Goal: Information Seeking & Learning: Learn about a topic

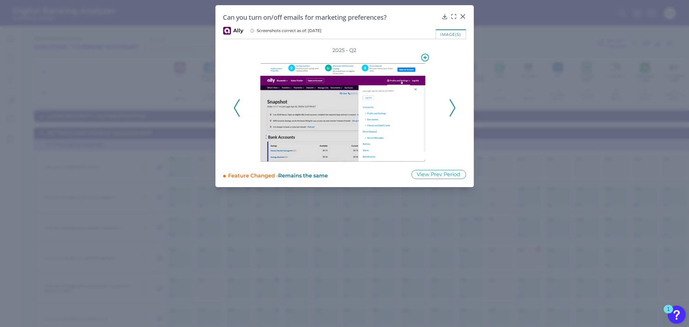
scroll to position [290, 0]
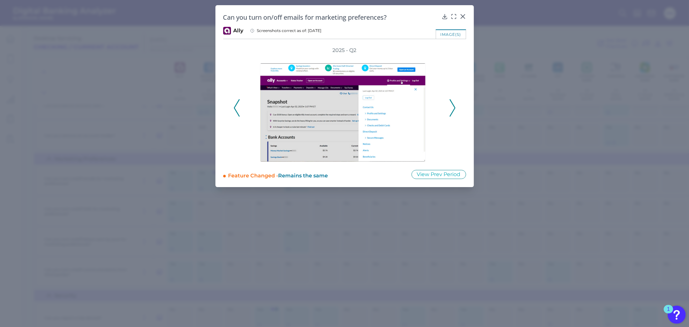
click at [453, 102] on icon at bounding box center [453, 107] width 6 height 17
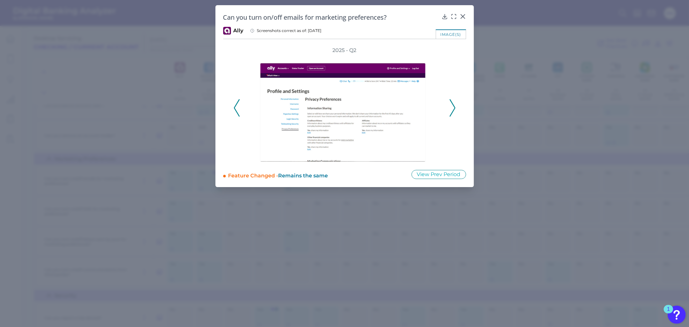
click at [451, 108] on icon at bounding box center [453, 107] width 6 height 17
click at [454, 112] on icon at bounding box center [453, 107] width 6 height 17
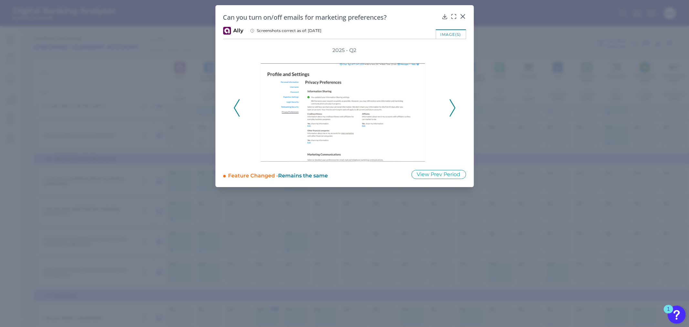
click at [237, 107] on icon at bounding box center [237, 107] width 6 height 17
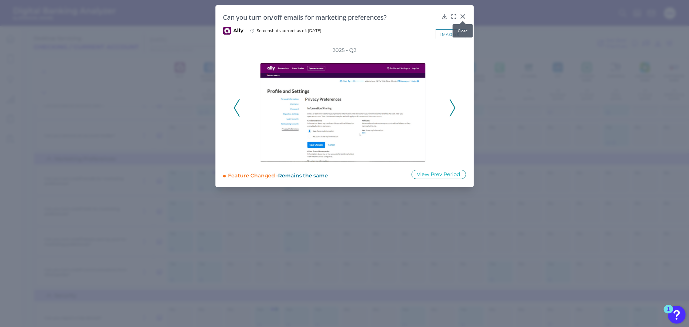
click at [463, 15] on icon at bounding box center [463, 16] width 6 height 6
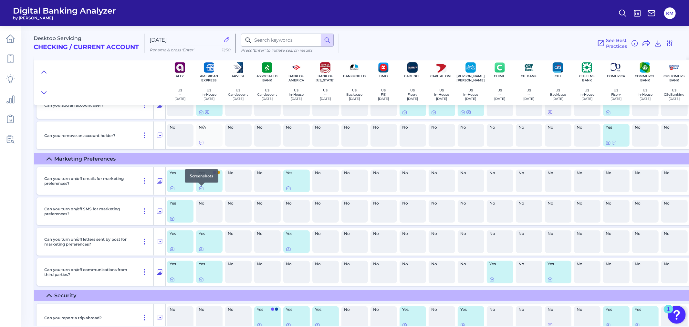
click at [202, 189] on icon at bounding box center [201, 188] width 5 height 5
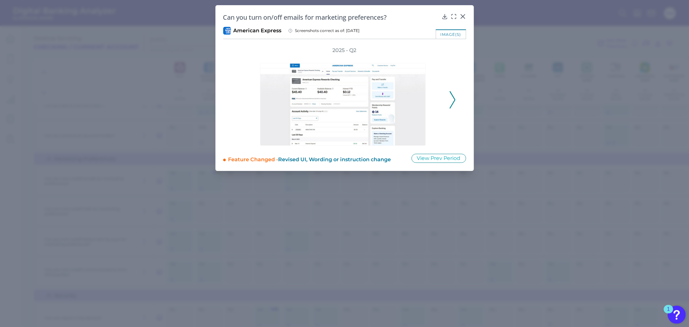
click at [453, 102] on polyline at bounding box center [452, 99] width 5 height 16
click at [454, 99] on icon at bounding box center [453, 99] width 6 height 17
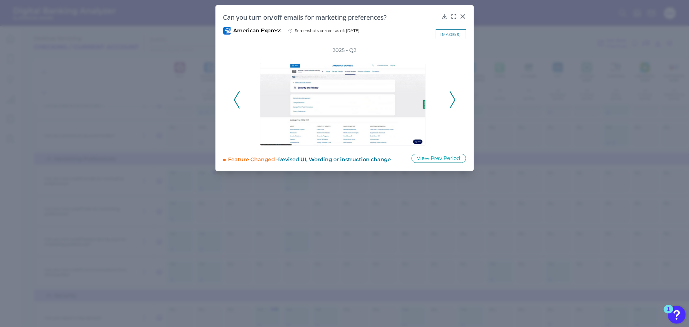
click at [453, 95] on polyline at bounding box center [452, 99] width 5 height 16
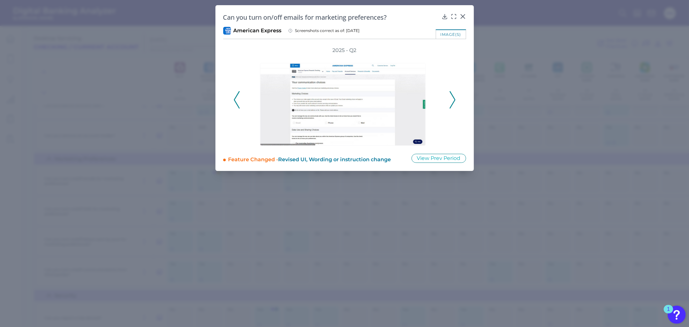
click at [451, 96] on icon at bounding box center [453, 99] width 6 height 17
click at [463, 13] on icon at bounding box center [463, 16] width 6 height 6
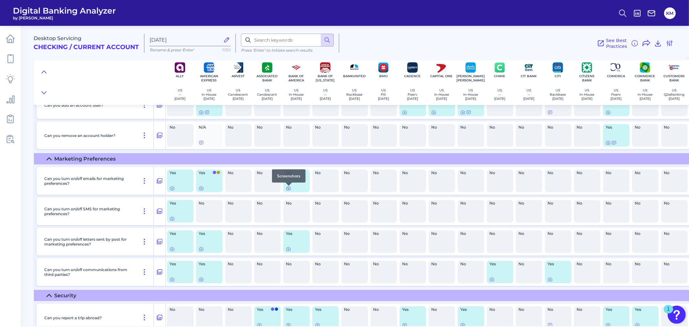
click at [288, 189] on icon at bounding box center [288, 188] width 5 height 5
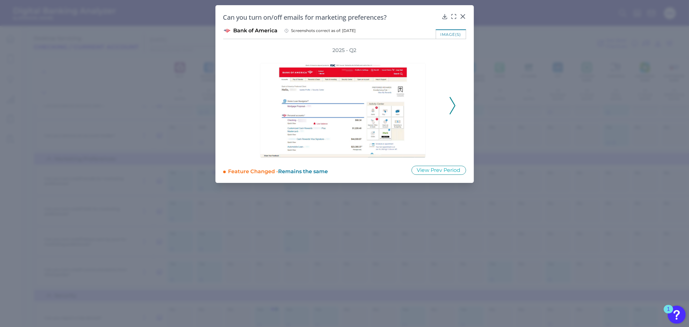
click at [453, 106] on icon at bounding box center [453, 105] width 6 height 17
click at [450, 103] on icon at bounding box center [453, 105] width 6 height 17
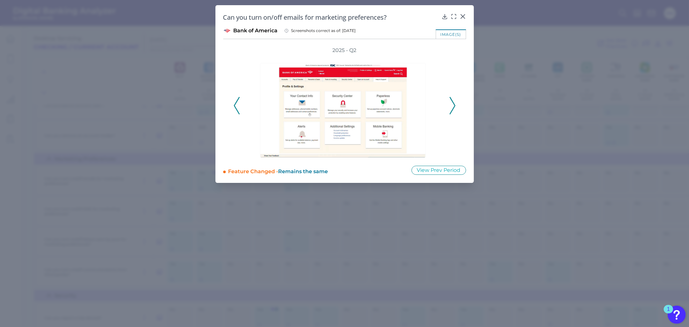
click at [453, 99] on icon at bounding box center [453, 105] width 6 height 17
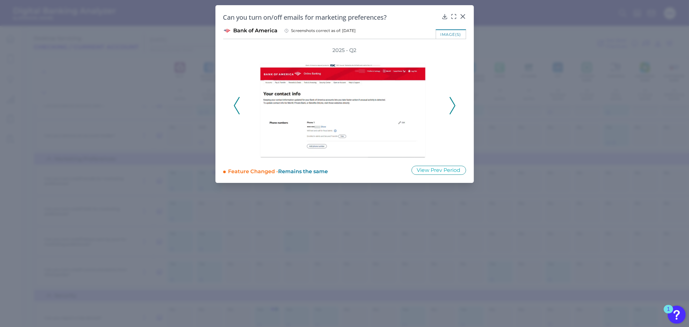
click at [454, 104] on polyline at bounding box center [452, 106] width 5 height 16
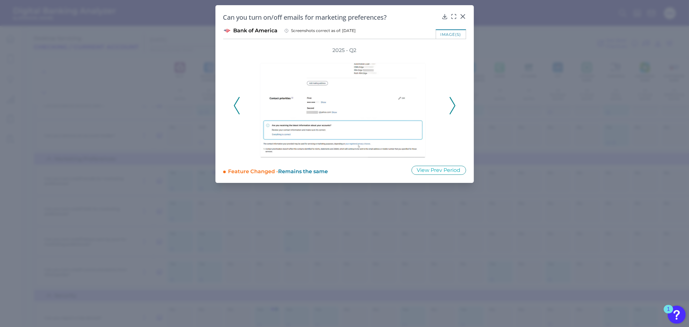
click at [456, 104] on button at bounding box center [453, 105] width 6 height 17
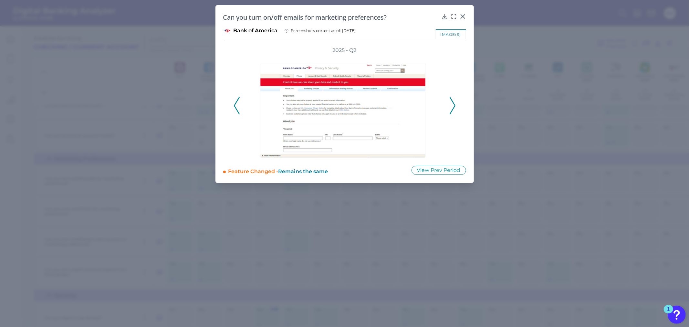
click at [453, 105] on icon at bounding box center [453, 105] width 6 height 17
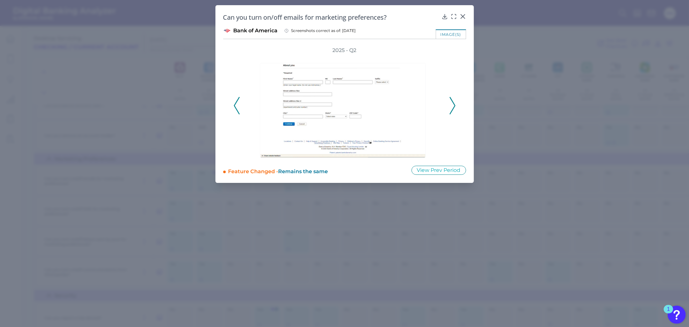
click at [455, 104] on polyline at bounding box center [452, 106] width 5 height 16
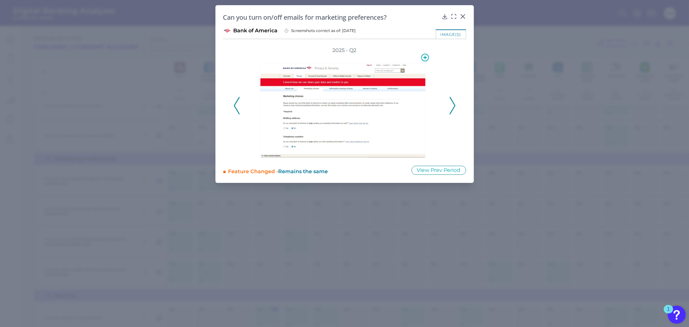
drag, startPoint x: 351, startPoint y: 94, endPoint x: 356, endPoint y: 94, distance: 5.2
click at [452, 106] on icon at bounding box center [453, 105] width 6 height 17
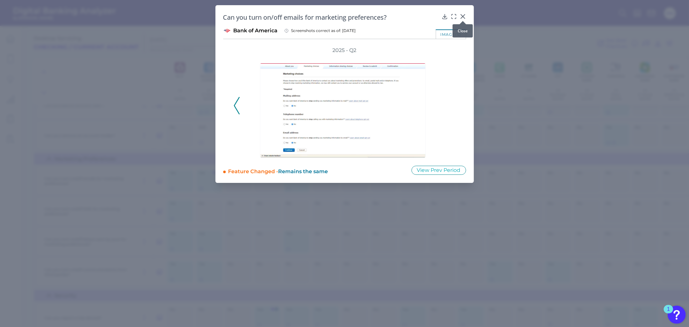
click at [462, 16] on icon at bounding box center [463, 17] width 4 height 4
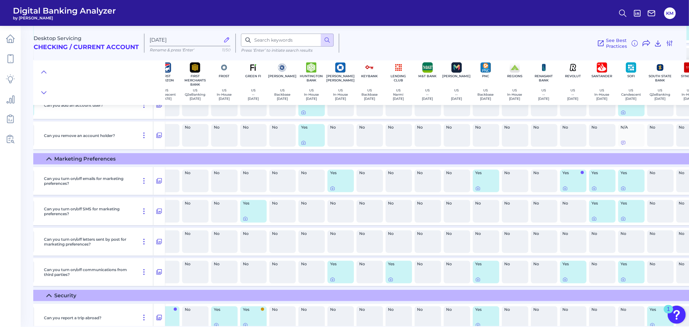
scroll to position [290, 684]
click at [331, 191] on icon at bounding box center [332, 188] width 5 height 5
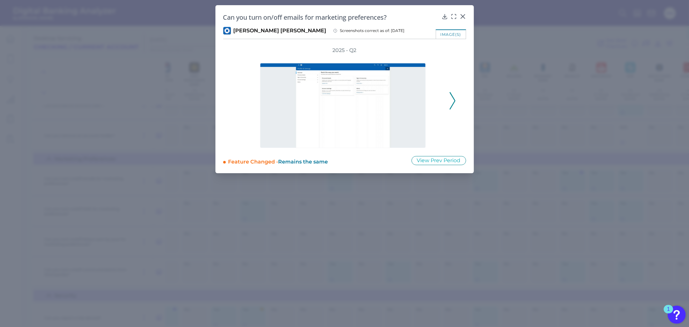
click at [455, 102] on icon at bounding box center [453, 100] width 6 height 17
click at [340, 110] on img at bounding box center [343, 105] width 166 height 85
click at [379, 55] on div at bounding box center [344, 101] width 169 height 94
click at [371, 85] on img at bounding box center [343, 105] width 166 height 85
drag, startPoint x: 367, startPoint y: 102, endPoint x: 341, endPoint y: 96, distance: 27.7
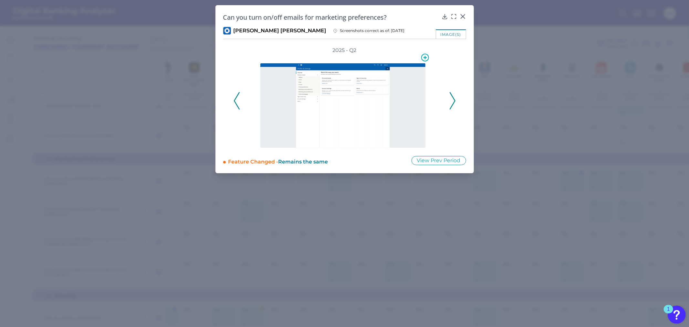
click at [341, 96] on img at bounding box center [343, 105] width 166 height 85
click at [451, 16] on icon at bounding box center [454, 16] width 6 height 6
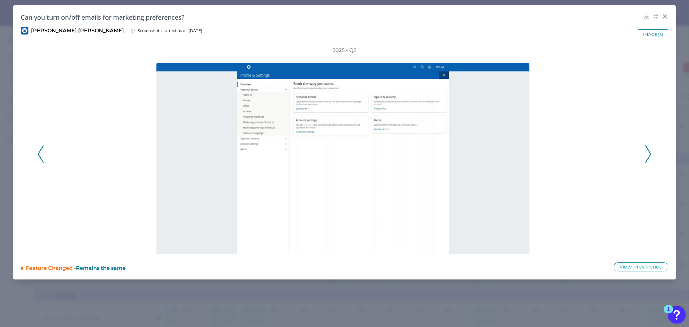
click at [38, 155] on icon at bounding box center [41, 153] width 6 height 17
click at [653, 153] on div "2025 - Q2" at bounding box center [345, 150] width 648 height 207
click at [651, 153] on polyline at bounding box center [648, 154] width 5 height 16
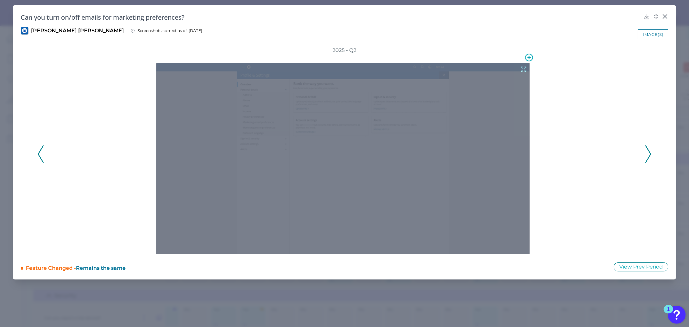
drag, startPoint x: 444, startPoint y: 107, endPoint x: 305, endPoint y: 144, distance: 143.5
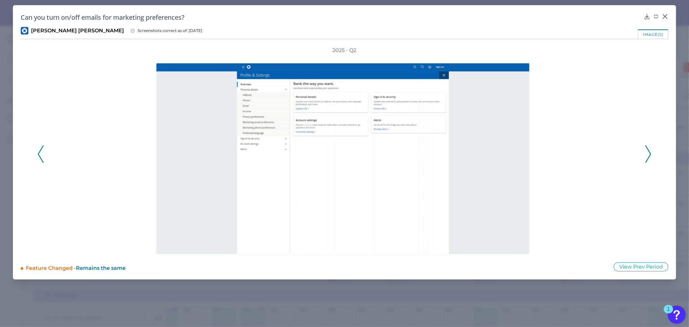
drag, startPoint x: 305, startPoint y: 144, endPoint x: 611, endPoint y: 88, distance: 310.9
click at [611, 88] on div at bounding box center [344, 154] width 592 height 200
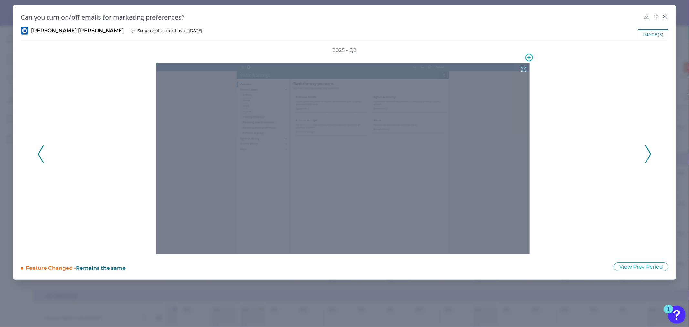
click at [483, 101] on div at bounding box center [343, 158] width 374 height 191
click at [524, 68] on icon at bounding box center [524, 69] width 5 height 5
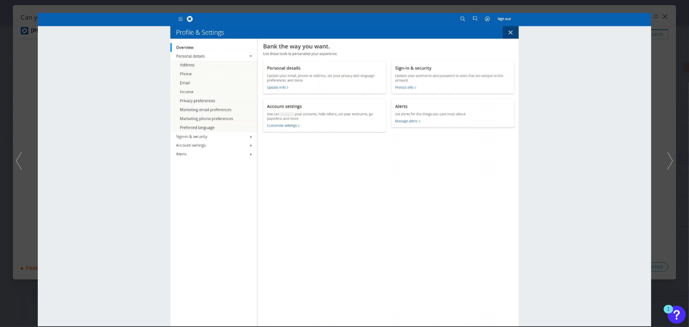
click at [670, 163] on icon at bounding box center [671, 160] width 6 height 17
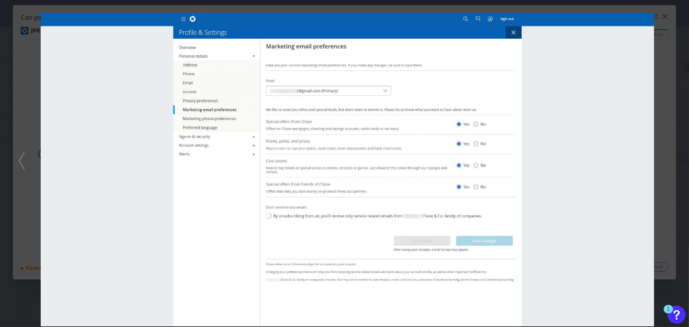
click at [599, 220] on img at bounding box center [348, 169] width 614 height 313
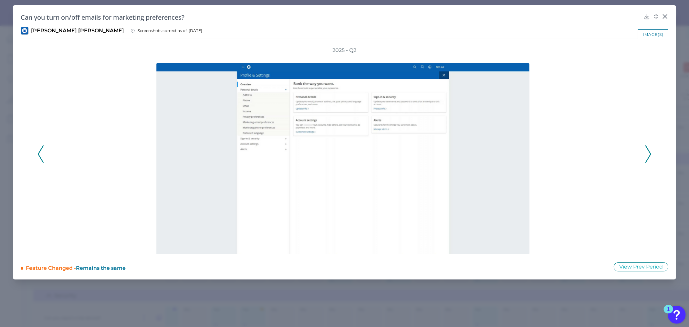
click at [652, 153] on div "2025 - Q2" at bounding box center [345, 150] width 648 height 207
click at [647, 154] on icon at bounding box center [649, 153] width 6 height 17
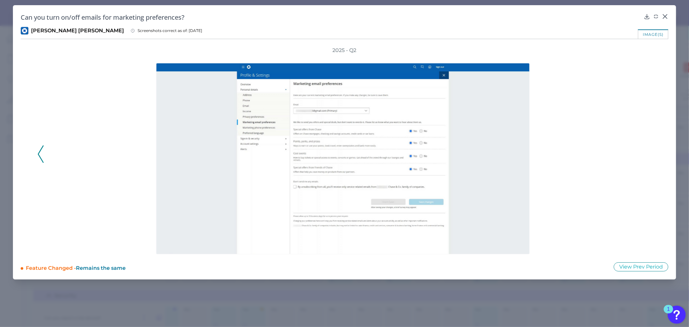
click at [647, 154] on div "2025 - Q2" at bounding box center [344, 150] width 614 height 207
click at [665, 13] on button at bounding box center [665, 16] width 6 height 6
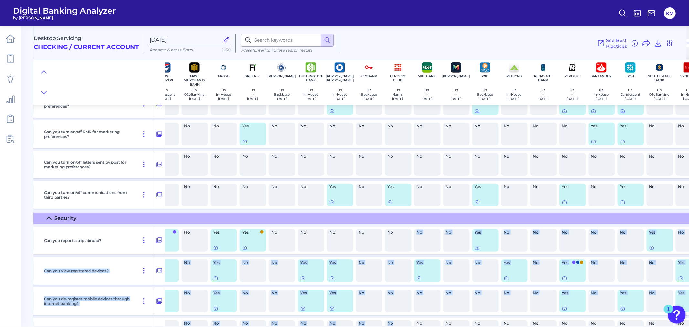
scroll to position [431, 684]
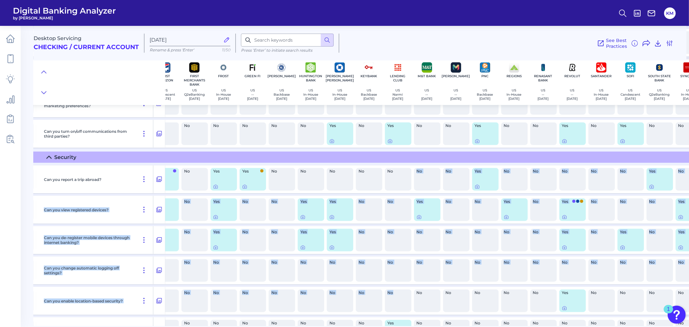
drag, startPoint x: 401, startPoint y: 323, endPoint x: 407, endPoint y: 321, distance: 5.6
click at [407, 321] on div "Can you report a trip abroad? No No No Yes Yes Yes No No Yes No Yes No No No No…" at bounding box center [217, 271] width 1734 height 217
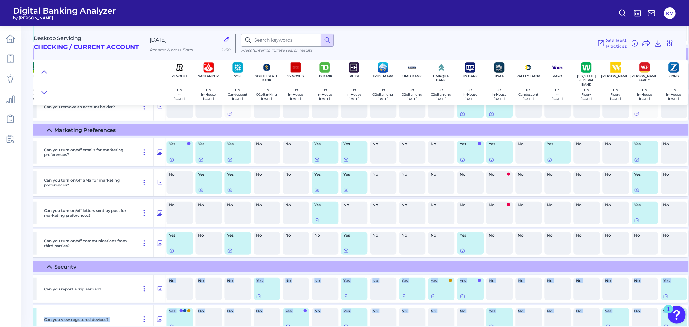
scroll to position [318, 1081]
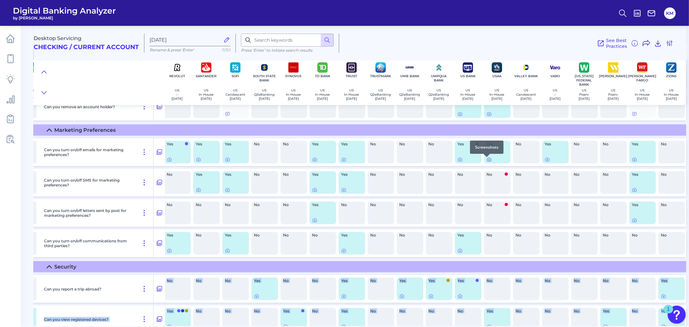
click at [489, 161] on icon at bounding box center [489, 159] width 1 height 1
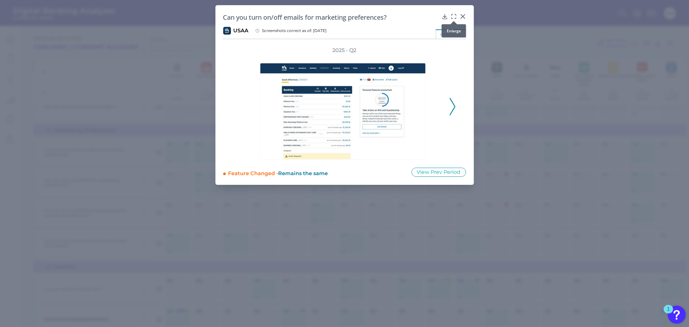
click at [455, 16] on icon at bounding box center [454, 16] width 6 height 6
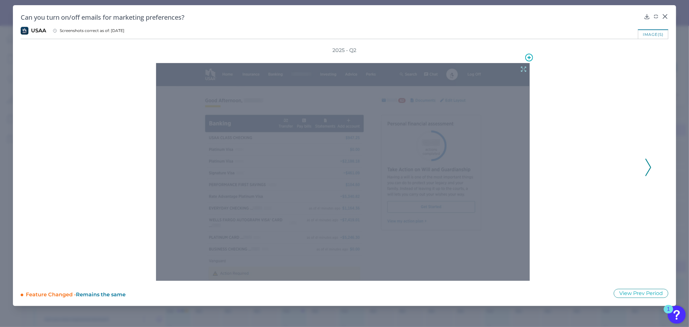
click at [523, 70] on icon at bounding box center [523, 69] width 7 height 7
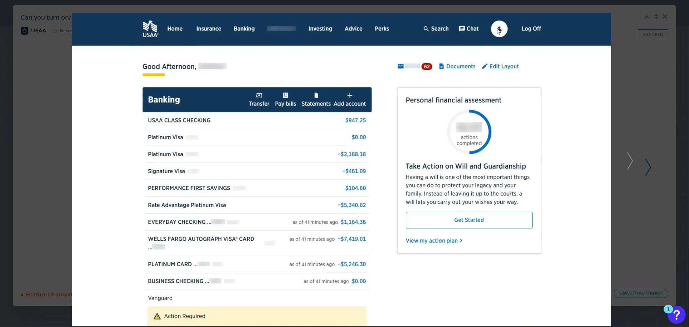
click at [631, 161] on icon at bounding box center [631, 160] width 6 height 17
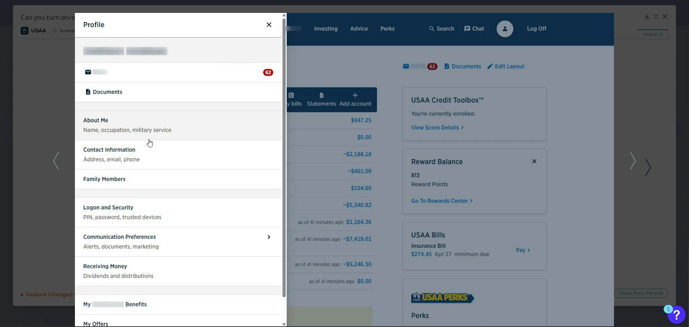
click at [633, 157] on icon at bounding box center [634, 160] width 6 height 17
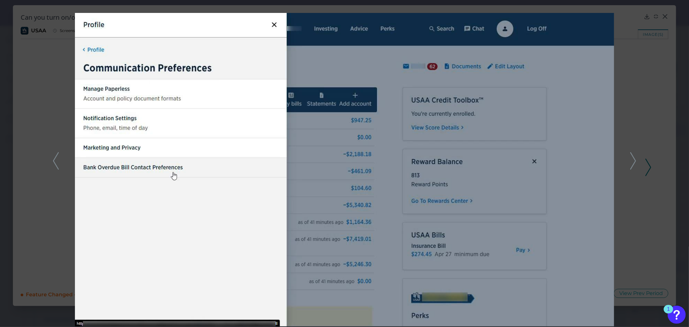
click at [633, 160] on icon at bounding box center [634, 160] width 6 height 17
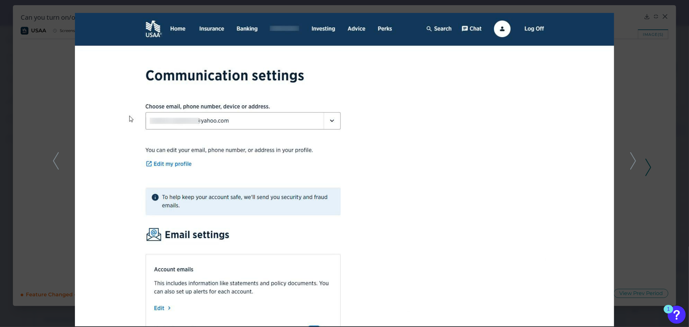
click at [635, 156] on icon at bounding box center [634, 160] width 6 height 17
